Goal: Transaction & Acquisition: Book appointment/travel/reservation

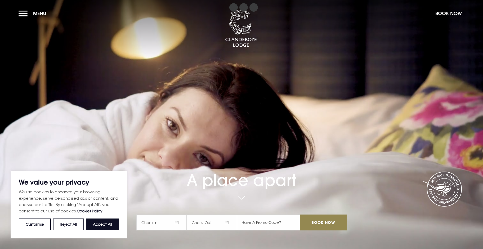
drag, startPoint x: 96, startPoint y: 223, endPoint x: 95, endPoint y: 220, distance: 3.1
click at [96, 223] on button "Accept All" at bounding box center [102, 224] width 33 height 12
checkbox input "true"
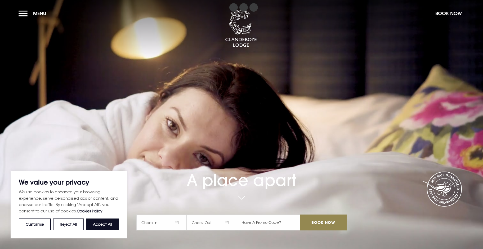
checkbox input "true"
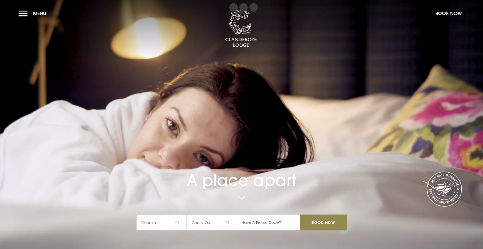
click at [173, 224] on span "Check In" at bounding box center [161, 222] width 50 height 16
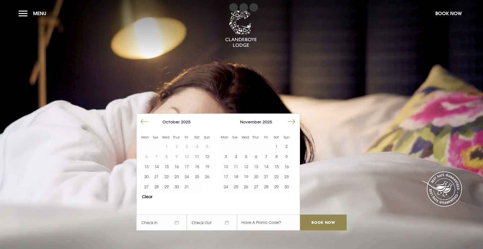
click at [378, 110] on video "Your browser does not support the video tag." at bounding box center [241, 124] width 483 height 271
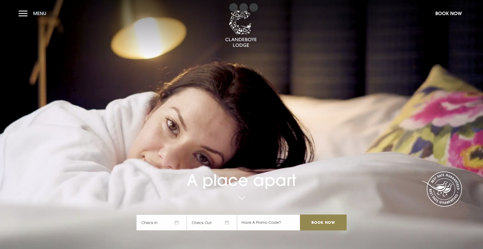
click at [23, 12] on button "Menu" at bounding box center [34, 13] width 30 height 11
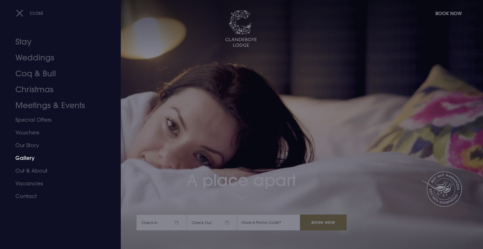
click at [28, 157] on link "Gallery" at bounding box center [57, 158] width 84 height 13
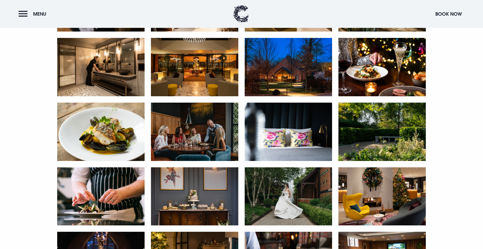
scroll to position [777, 0]
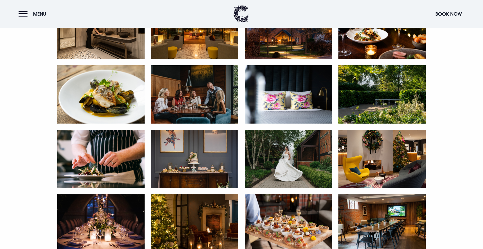
click at [286, 93] on img at bounding box center [288, 94] width 87 height 58
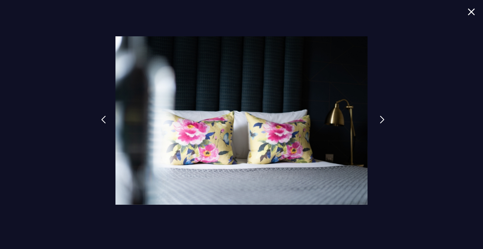
click at [379, 118] on link at bounding box center [382, 123] width 13 height 24
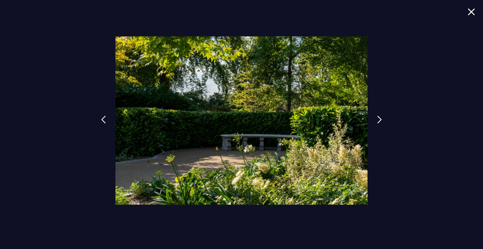
click at [468, 12] on img at bounding box center [471, 11] width 7 height 7
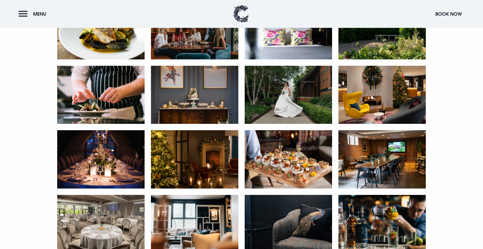
scroll to position [919, 0]
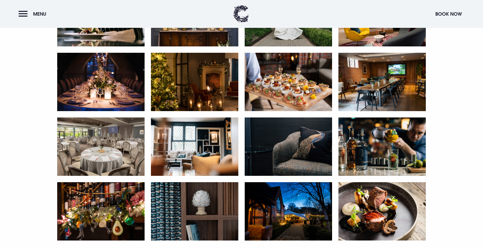
click at [183, 147] on img at bounding box center [194, 146] width 87 height 58
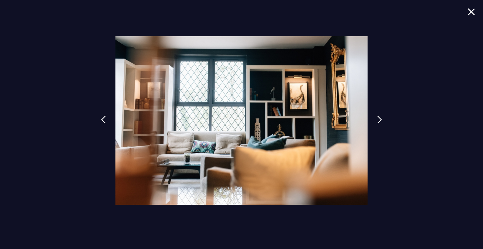
click at [471, 12] on img at bounding box center [471, 11] width 7 height 7
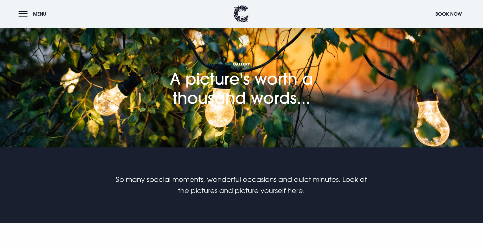
scroll to position [0, 0]
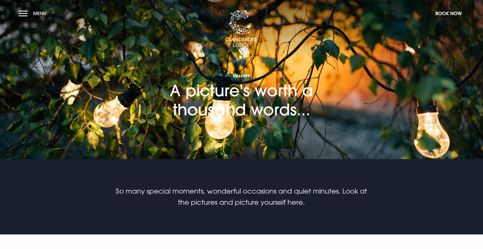
click at [26, 15] on button "Menu" at bounding box center [34, 13] width 30 height 11
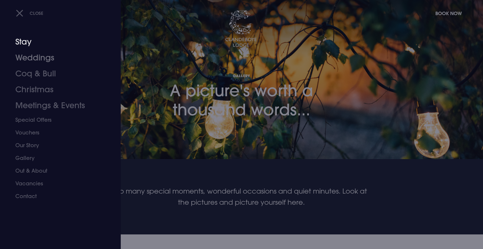
click at [23, 42] on link "Stay" at bounding box center [57, 42] width 84 height 16
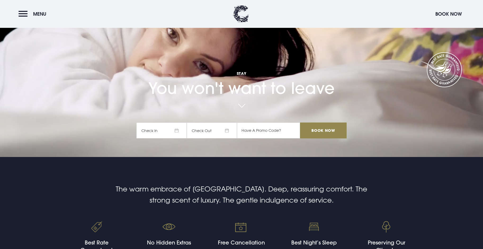
scroll to position [141, 0]
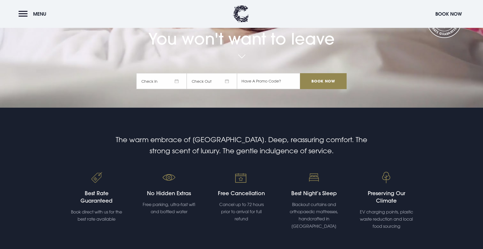
click at [162, 83] on span "Check In" at bounding box center [161, 81] width 50 height 16
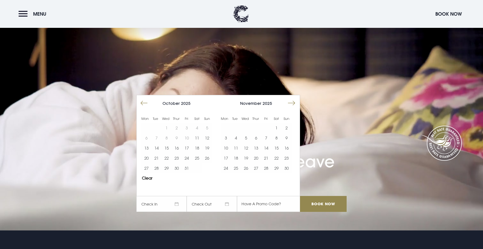
scroll to position [13, 0]
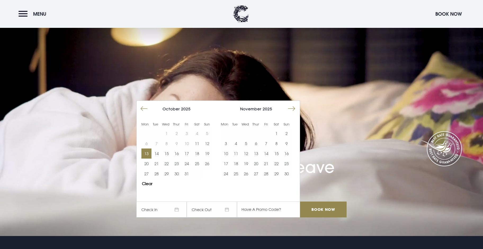
click at [152, 154] on button "13" at bounding box center [147, 153] width 10 height 10
click at [185, 153] on button "17" at bounding box center [187, 153] width 10 height 10
click at [188, 153] on button "17" at bounding box center [187, 153] width 10 height 10
click at [151, 154] on button "13" at bounding box center [147, 153] width 10 height 10
click at [206, 209] on span "18/10/2025" at bounding box center [212, 209] width 50 height 16
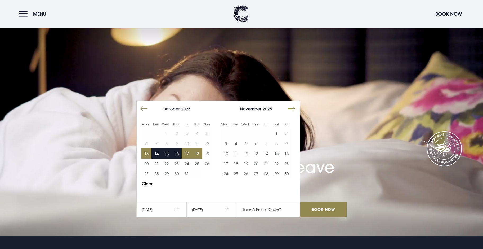
click at [187, 151] on button "17" at bounding box center [187, 153] width 10 height 10
click at [317, 210] on input "Book Now" at bounding box center [323, 209] width 47 height 16
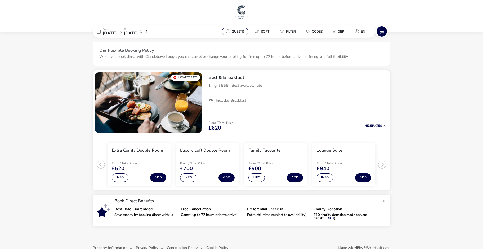
click at [237, 33] on span "Guests" at bounding box center [238, 31] width 12 height 4
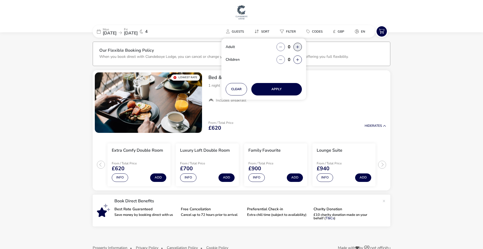
click at [297, 47] on button "button" at bounding box center [298, 47] width 8 height 8
click at [297, 47] on span "button" at bounding box center [297, 47] width 0 height 0
type input "2"
click at [297, 57] on button "button" at bounding box center [298, 59] width 8 height 8
type input "1"
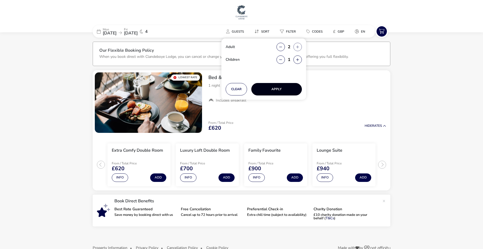
click at [279, 89] on button "Apply" at bounding box center [276, 89] width 51 height 12
